Goal: Task Accomplishment & Management: Use online tool/utility

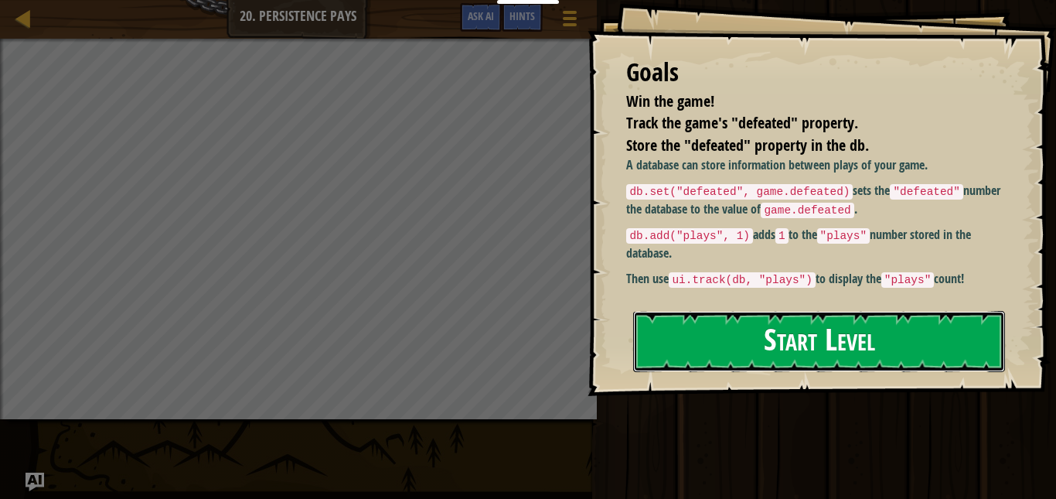
click at [803, 339] on button "Start Level" at bounding box center [819, 341] width 372 height 61
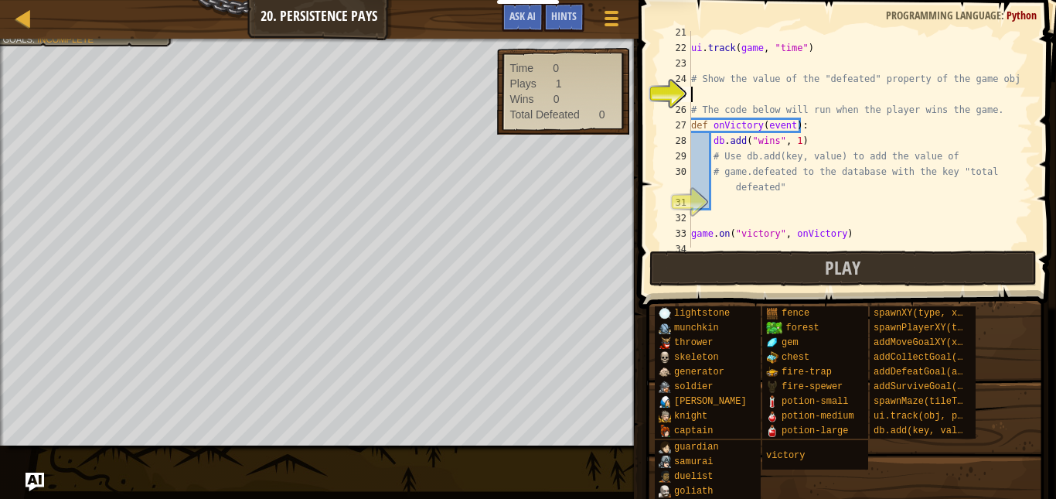
scroll to position [318, 0]
click at [729, 92] on div "ui . track ( game , "time" ) # Show the value of the "defeated" property of the…" at bounding box center [854, 145] width 333 height 247
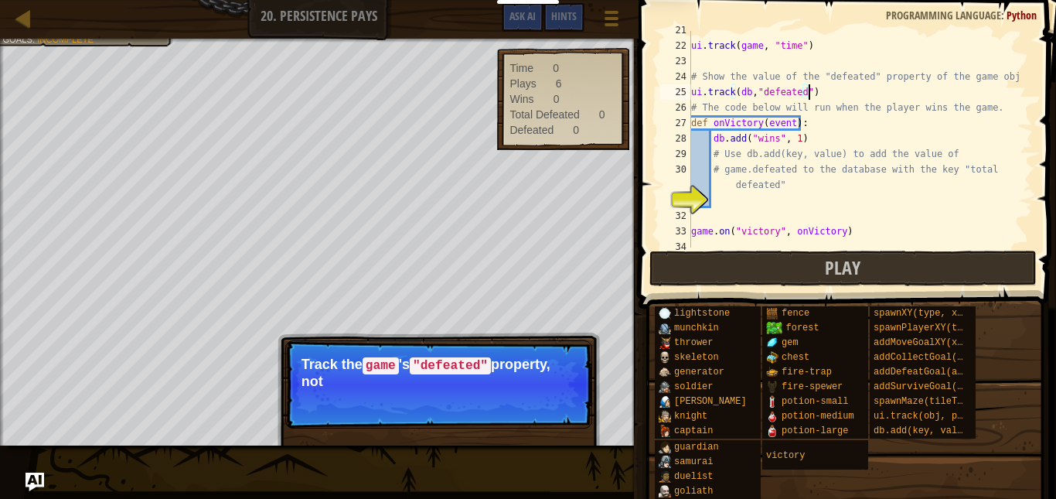
click at [841, 92] on div "ui . track ( game , "time" ) # Show the value of the "defeated" property of the…" at bounding box center [854, 145] width 333 height 247
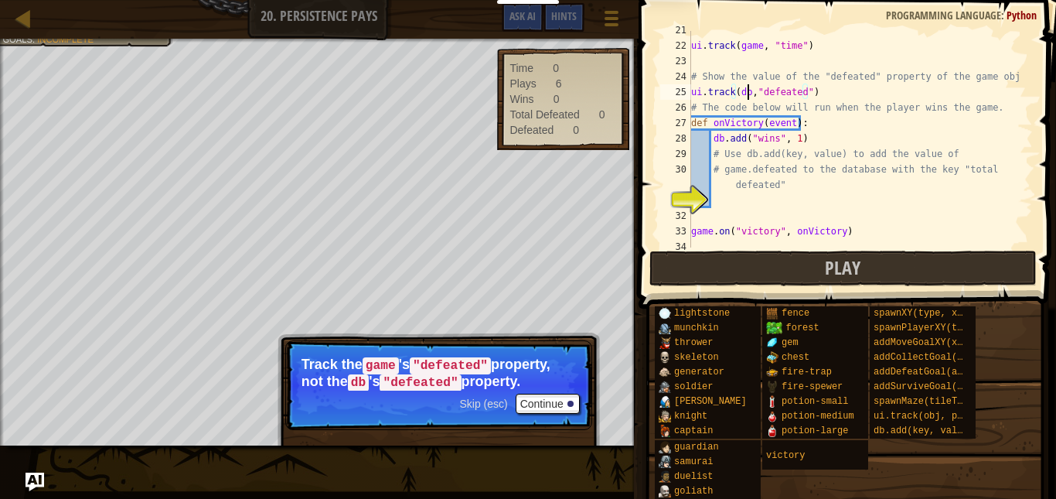
click at [748, 97] on div "ui . track ( game , "time" ) # Show the value of the "defeated" property of the…" at bounding box center [854, 145] width 333 height 247
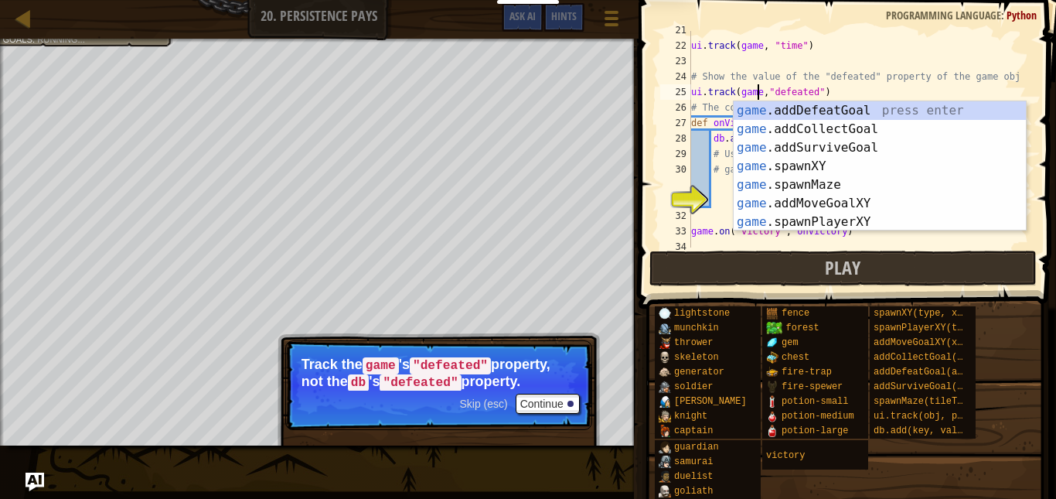
scroll to position [7, 5]
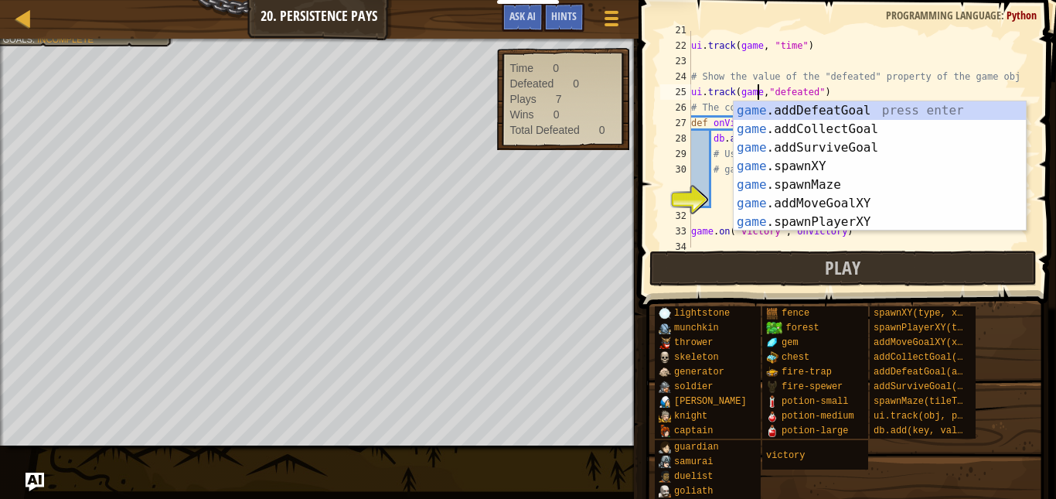
click at [836, 91] on div "ui . track ( game , "time" ) # Show the value of the "defeated" property of the…" at bounding box center [854, 145] width 333 height 247
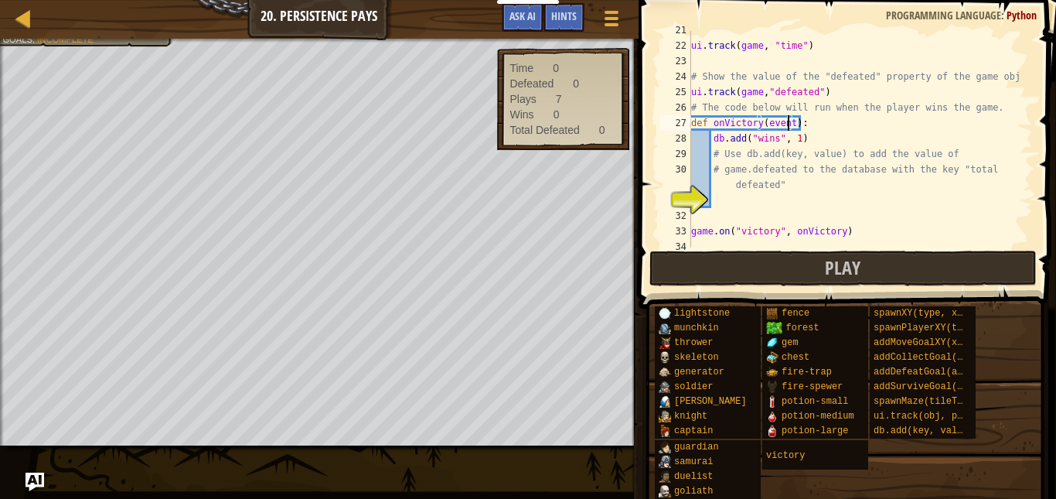
click at [789, 128] on div "ui . track ( game , "time" ) # Show the value of the "defeated" property of the…" at bounding box center [854, 145] width 333 height 247
drag, startPoint x: 813, startPoint y: 45, endPoint x: 691, endPoint y: 50, distance: 122.3
click at [691, 50] on div "ui . track ( game , "time" ) # Show the value of the "defeated" property of the…" at bounding box center [854, 145] width 333 height 247
drag, startPoint x: 824, startPoint y: 95, endPoint x: 687, endPoint y: 96, distance: 136.9
click at [687, 96] on div "ui.track(game, "time") 21 22 23 24 25 26 27 28 29 30 31 32 33 34 ui . track ( g…" at bounding box center [845, 139] width 376 height 216
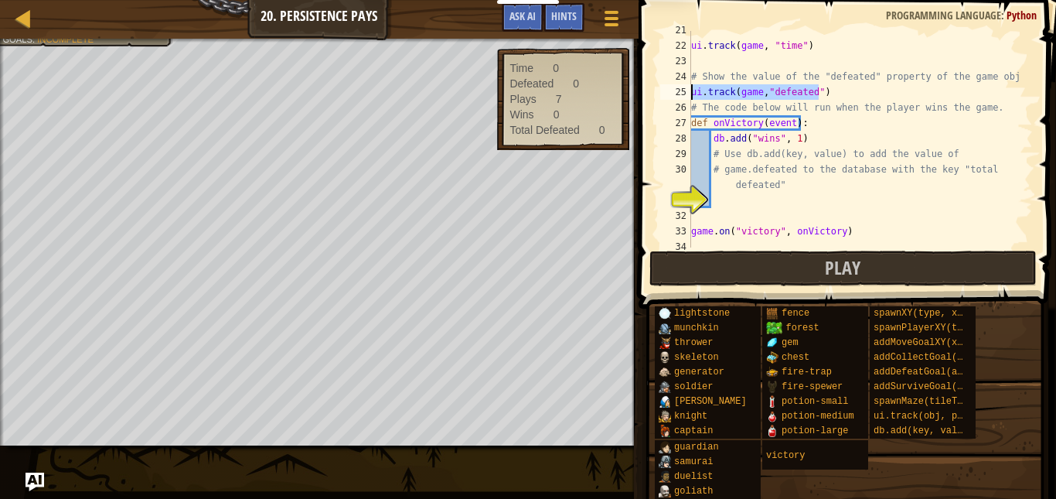
click at [880, 105] on div "ui . track ( game , "time" ) # Show the value of the "defeated" property of the…" at bounding box center [854, 145] width 333 height 247
type textarea "# The code below will run when the player wins the game."
click at [749, 204] on div "ui . track ( game , "time" ) # Show the value of the "defeated" property of the…" at bounding box center [854, 145] width 333 height 247
click at [791, 208] on div "ui . track ( game , "time" ) # Show the value of the "defeated" property of the…" at bounding box center [854, 145] width 333 height 247
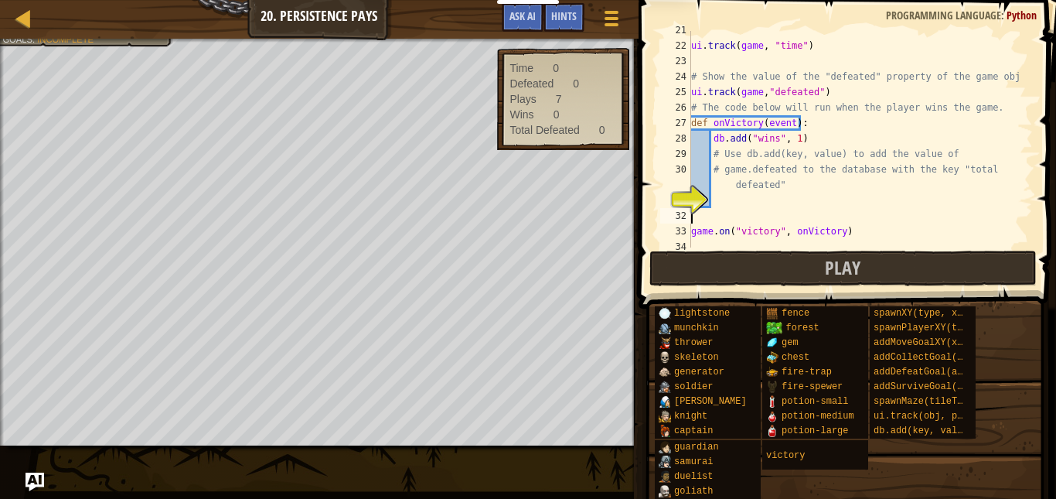
scroll to position [7, 0]
click at [764, 197] on div "ui . track ( game , "time" ) # Show the value of the "defeated" property of the…" at bounding box center [854, 145] width 333 height 247
drag, startPoint x: 510, startPoint y: 66, endPoint x: 564, endPoint y: 66, distance: 54.1
click at [564, 66] on div "Time 0" at bounding box center [563, 67] width 107 height 15
drag, startPoint x: 691, startPoint y: 50, endPoint x: 830, endPoint y: 48, distance: 139.2
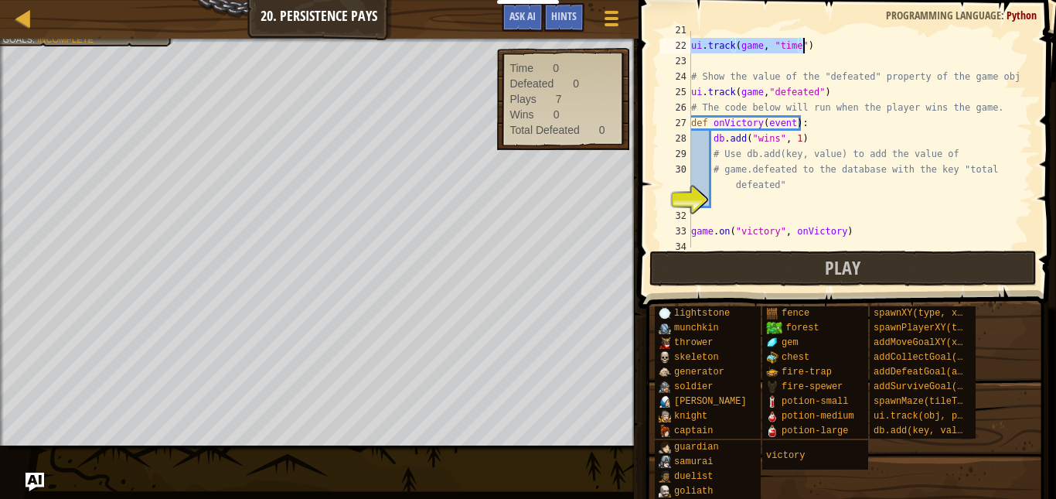
click at [830, 48] on div "ui . track ( game , "time" ) # Show the value of the "defeated" property of the…" at bounding box center [854, 145] width 333 height 247
click at [830, 48] on div "ui . track ( game , "time" ) # Show the value of the "defeated" property of the…" at bounding box center [854, 139] width 333 height 216
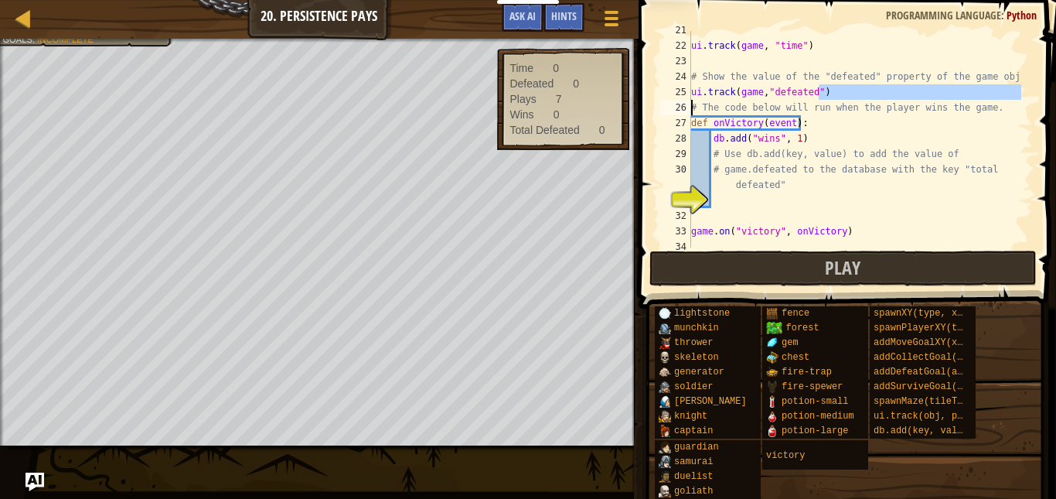
drag, startPoint x: 825, startPoint y: 97, endPoint x: 687, endPoint y: 92, distance: 138.5
click at [687, 92] on div "ui.track(game, "time") 21 22 23 24 25 26 27 28 29 30 31 32 33 34 ui . track ( g…" at bounding box center [845, 139] width 376 height 216
type textarea "ui.track(game,"defeated")"
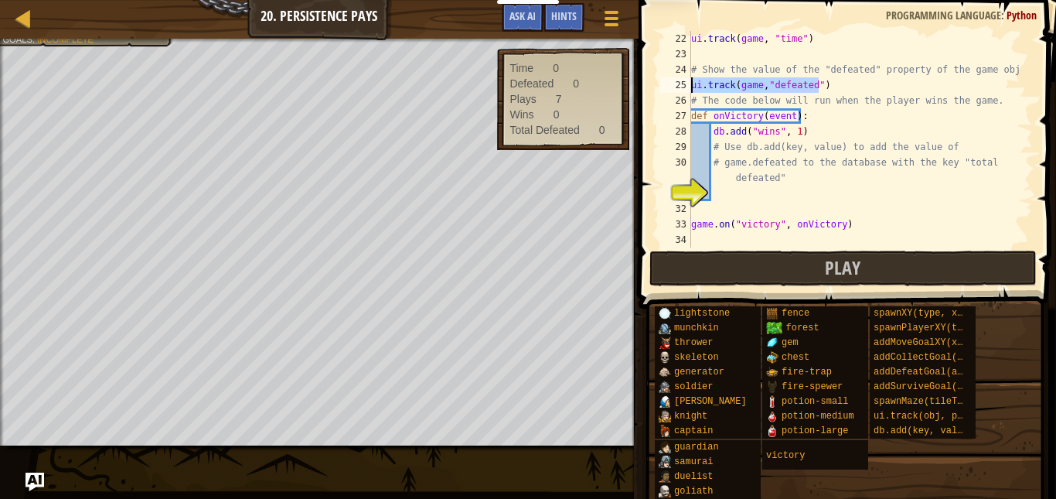
scroll to position [325, 0]
click at [752, 199] on div "ui . track ( game , "time" ) # Show the value of the "defeated" property of the…" at bounding box center [854, 154] width 333 height 247
drag, startPoint x: 710, startPoint y: 138, endPoint x: 807, endPoint y: 138, distance: 97.4
click at [807, 138] on div "ui . track ( game , "time" ) # Show the value of the "defeated" property of the…" at bounding box center [854, 154] width 333 height 247
type textarea "db.add("wins", 1)"
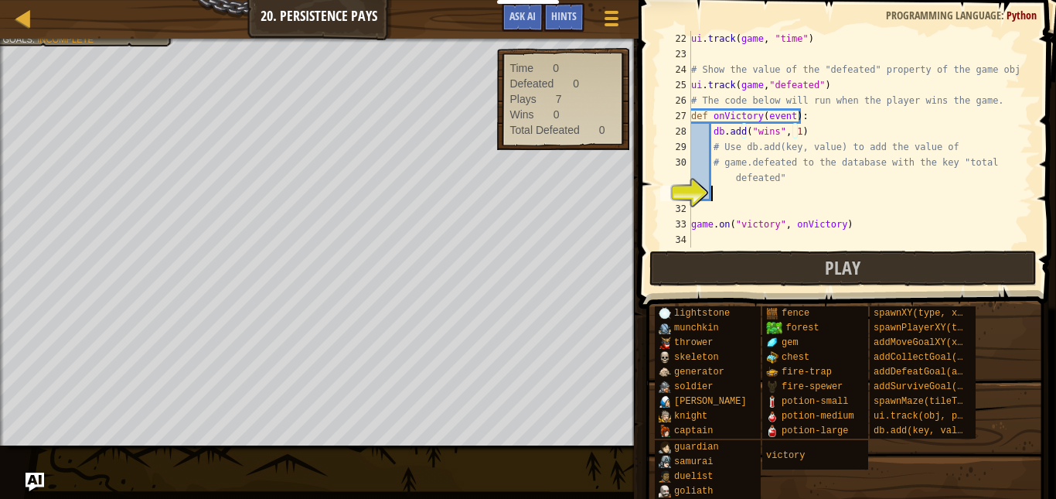
click at [724, 196] on div "ui . track ( game , "time" ) # Show the value of the "defeated" property of the…" at bounding box center [854, 154] width 333 height 247
paste textarea "db.add("wins", 1)"
click at [771, 197] on div "ui . track ( game , "time" ) # Show the value of the "defeated" property of the…" at bounding box center [854, 154] width 333 height 247
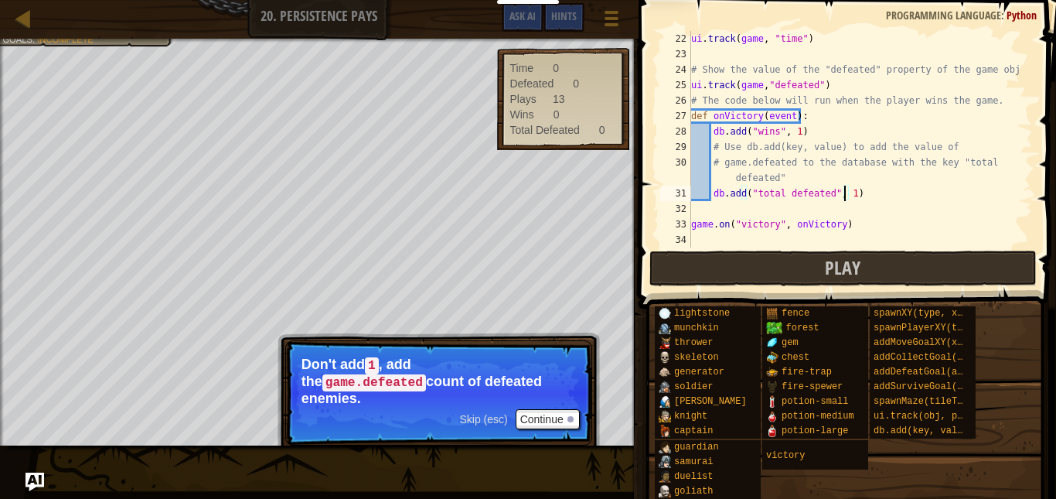
click at [846, 193] on div "ui . track ( game , "time" ) # Show the value of the "defeated" property of the…" at bounding box center [854, 154] width 333 height 247
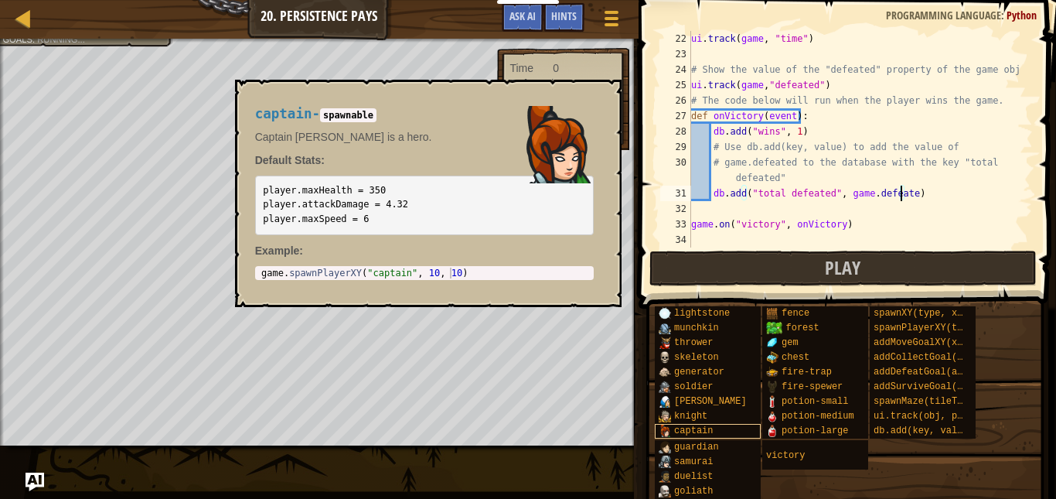
scroll to position [7, 17]
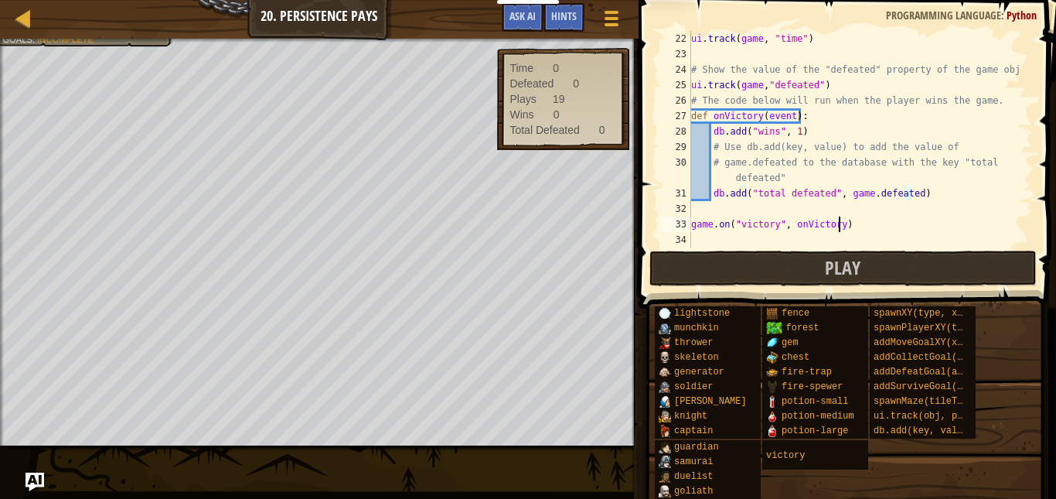
click at [919, 231] on div "ui . track ( game , "time" ) # Show the value of the "defeated" property of the…" at bounding box center [854, 154] width 333 height 247
type textarea "game.on("victory", onVictory)"
click at [822, 213] on div "ui . track ( game , "time" ) # Show the value of the "defeated" property of the…" at bounding box center [854, 154] width 333 height 247
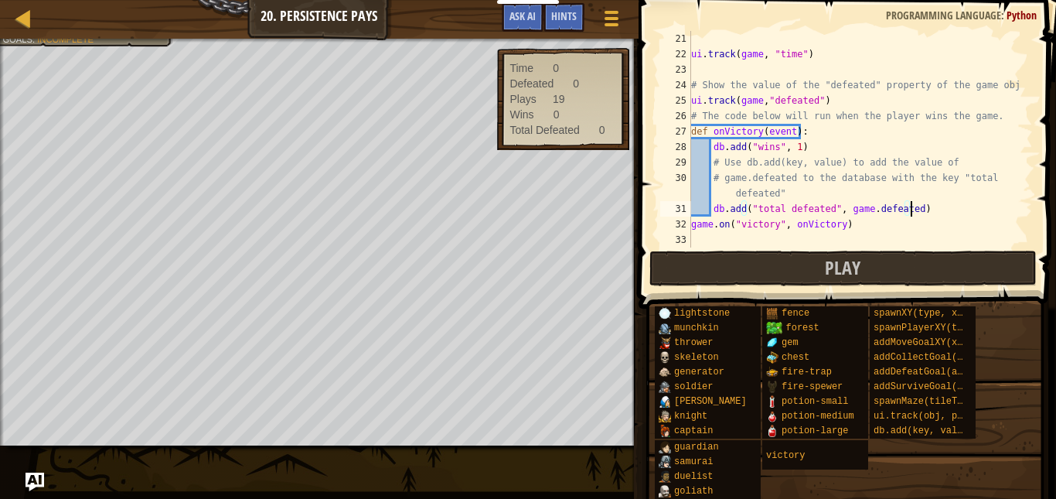
scroll to position [309, 0]
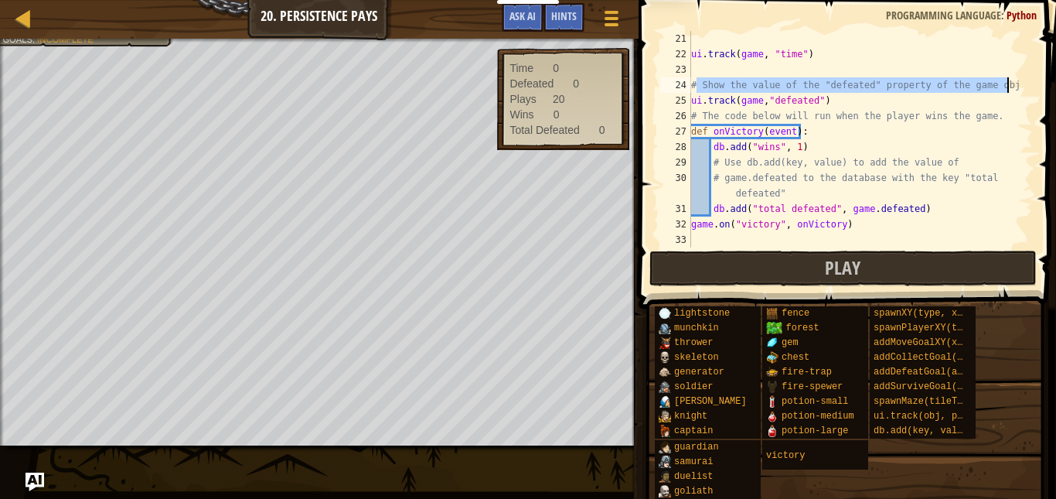
drag, startPoint x: 695, startPoint y: 89, endPoint x: 1038, endPoint y: 89, distance: 342.5
click at [1038, 89] on div "db.add("total defeated", game.defeated) 21 22 23 24 25 26 27 28 29 30 31 32 33 …" at bounding box center [845, 185] width 422 height 354
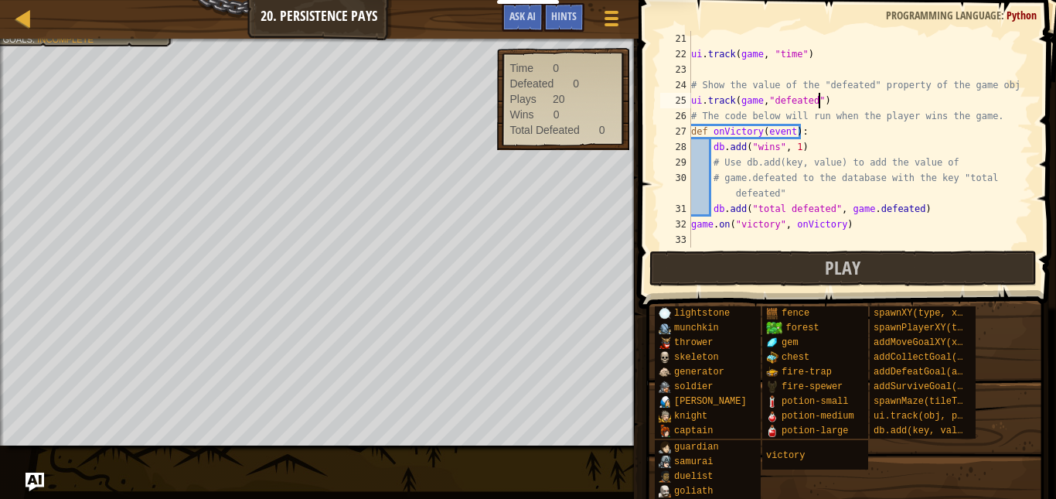
click at [954, 101] on div "ui . track ( game , "time" ) # Show the value of the "defeated" property of the…" at bounding box center [854, 154] width 333 height 247
click at [849, 161] on div "ui . track ( game , "time" ) # Show the value of the "defeated" property of the…" at bounding box center [854, 154] width 333 height 247
drag, startPoint x: 816, startPoint y: 56, endPoint x: 676, endPoint y: 53, distance: 140.0
click at [676, 53] on div "# Use db.add(key, value) to add the value of 21 22 23 24 25 26 27 28 29 30 31 3…" at bounding box center [845, 139] width 376 height 216
click at [704, 77] on div "ui . track ( game , "time" ) # Show the value of the "defeated" property of the…" at bounding box center [854, 154] width 333 height 247
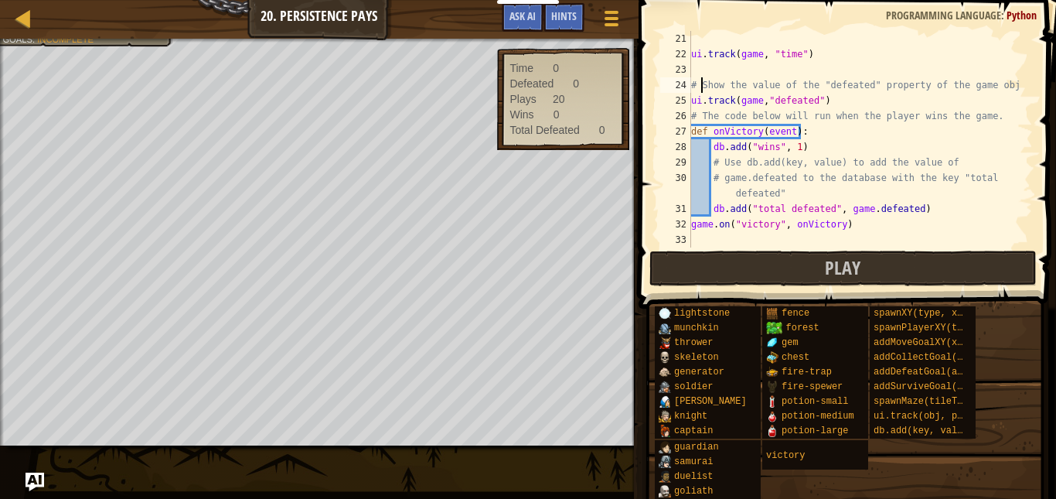
type textarea "# Show the value of the "defeated" property of the game object"
click at [700, 72] on div "ui . track ( game , "time" ) # Show the value of the "defeated" property of the…" at bounding box center [854, 154] width 333 height 247
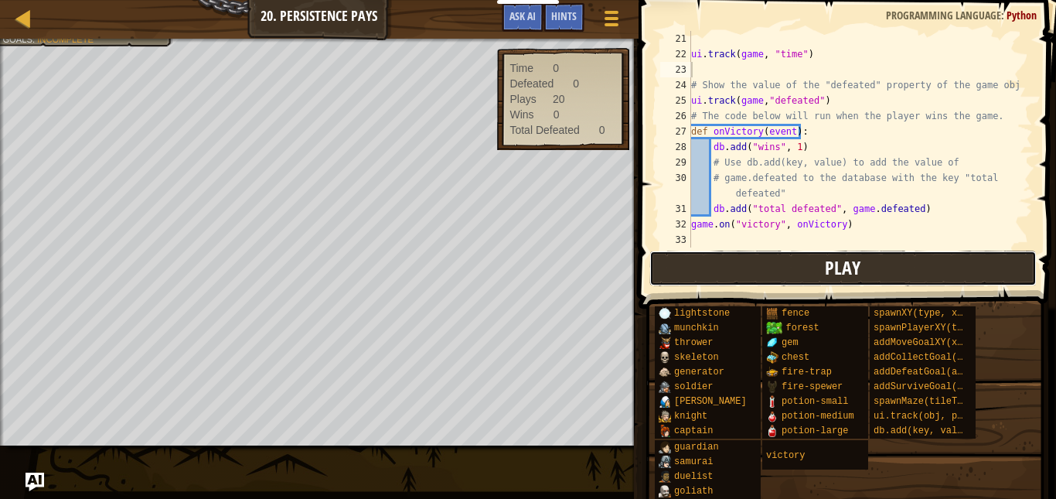
click at [875, 264] on button "Play" at bounding box center [842, 269] width 387 height 36
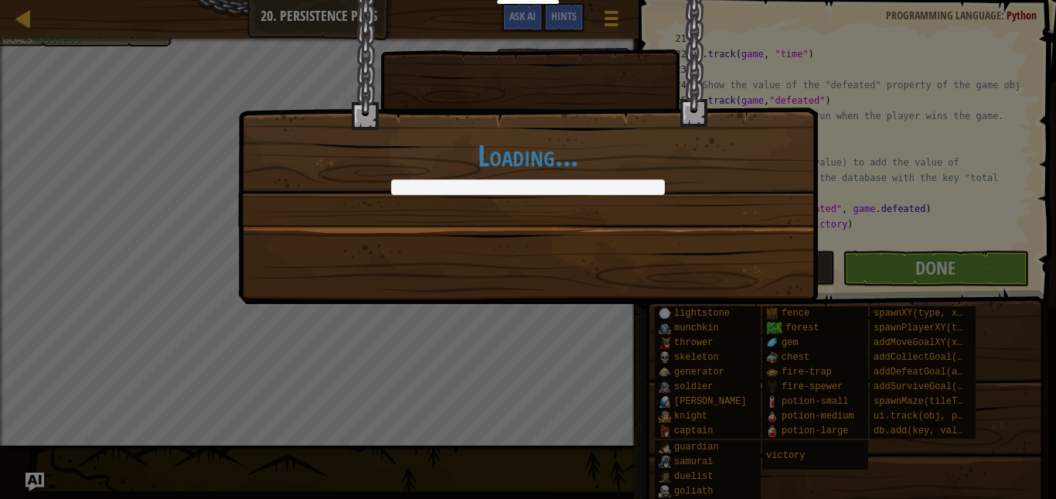
click at [52, 343] on div "Loading..." at bounding box center [528, 249] width 1056 height 499
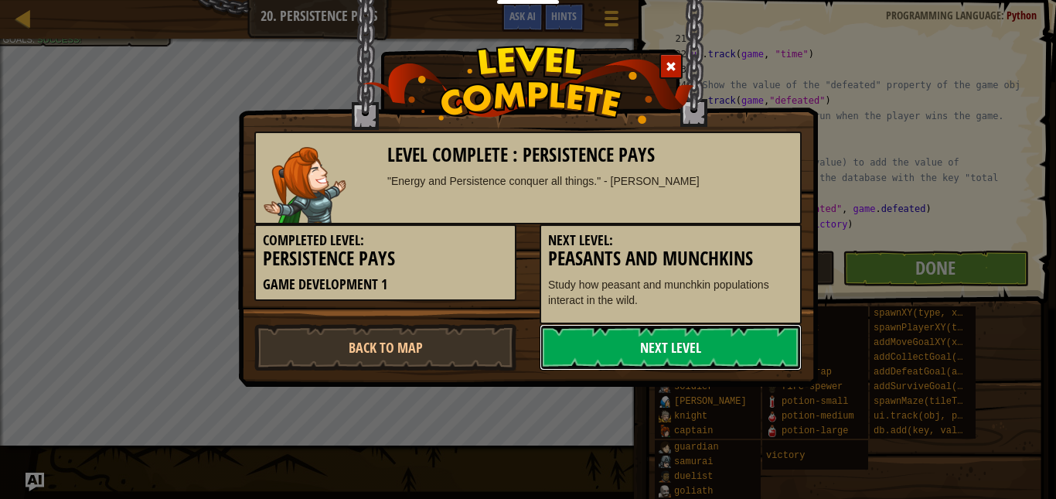
click at [672, 347] on link "Next Level" at bounding box center [671, 347] width 262 height 46
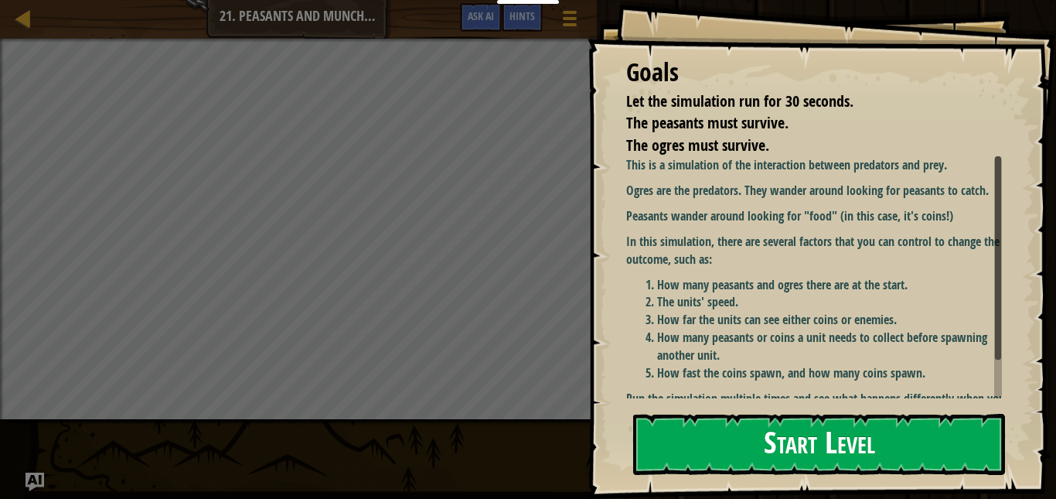
click at [812, 435] on button "Start Level" at bounding box center [819, 444] width 372 height 61
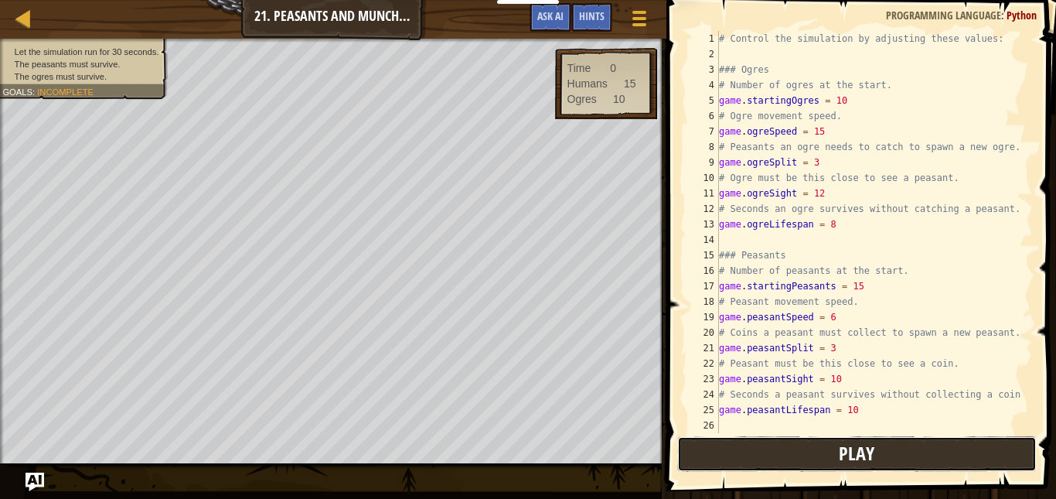
click at [878, 453] on button "Play" at bounding box center [857, 454] width 360 height 36
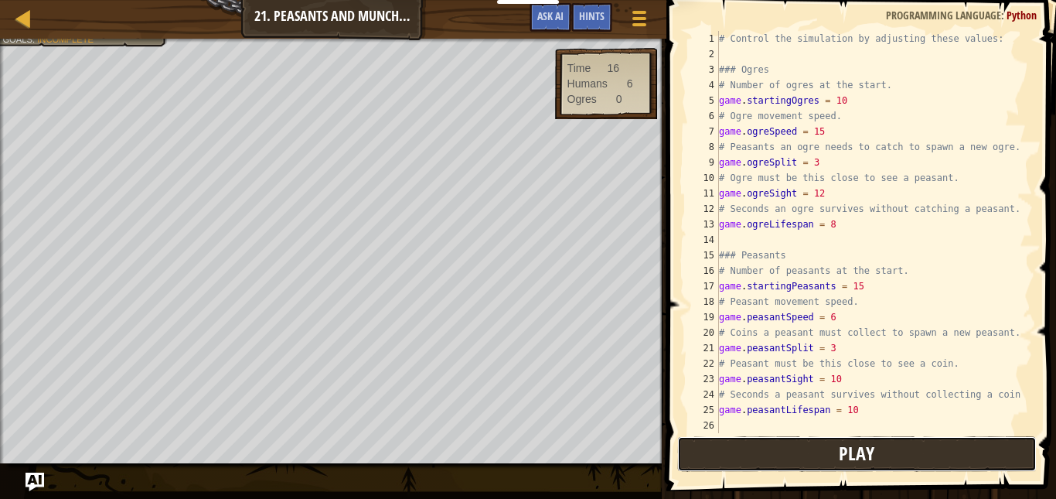
click at [849, 461] on span "Play" at bounding box center [857, 453] width 36 height 25
click at [29, 478] on img "Ask AI" at bounding box center [35, 482] width 20 height 20
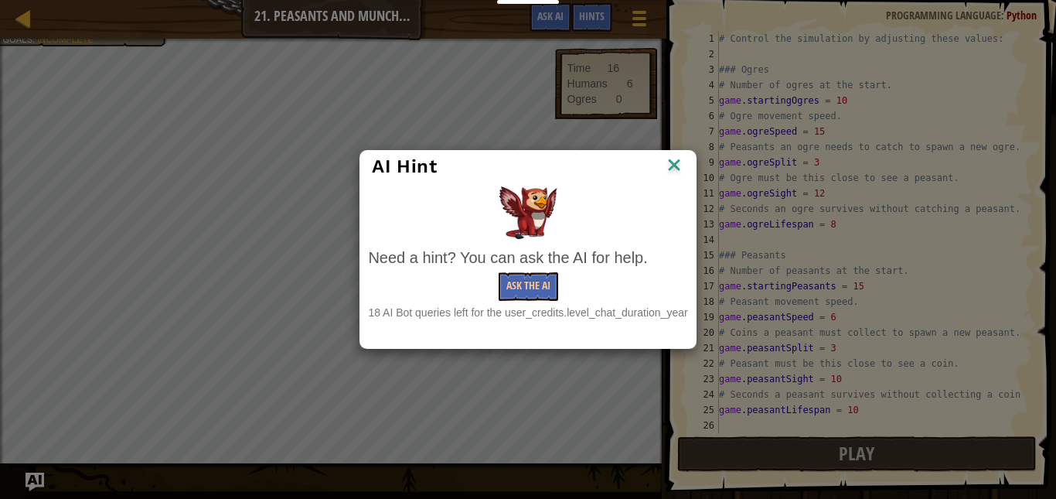
click at [671, 169] on img at bounding box center [674, 166] width 20 height 23
